Goal: Entertainment & Leisure: Consume media (video, audio)

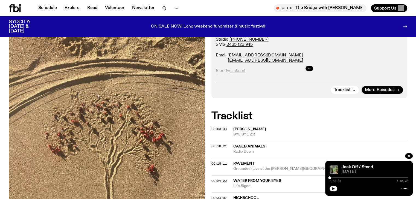
scroll to position [133, 0]
click at [409, 155] on icon "button" at bounding box center [409, 156] width 2 height 2
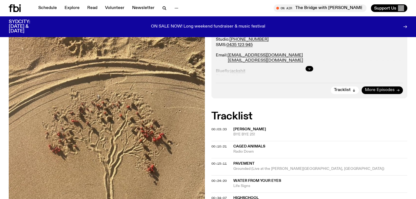
click at [383, 90] on span "More Episodes" at bounding box center [379, 90] width 30 height 4
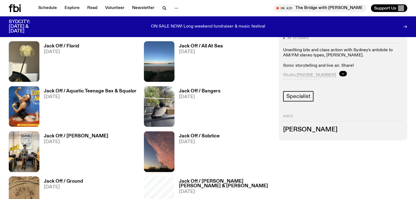
scroll to position [273, 0]
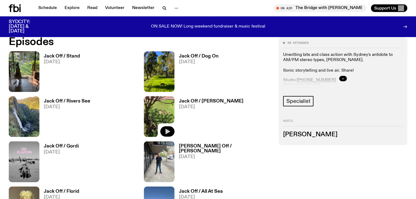
click at [164, 133] on icon "button" at bounding box center [167, 131] width 7 height 7
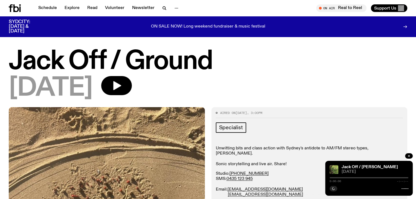
scroll to position [51, 0]
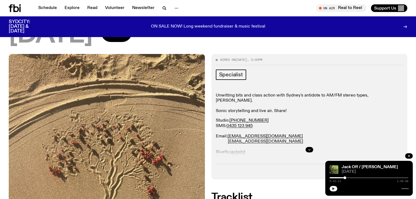
click at [336, 189] on button "button" at bounding box center [333, 188] width 8 height 5
